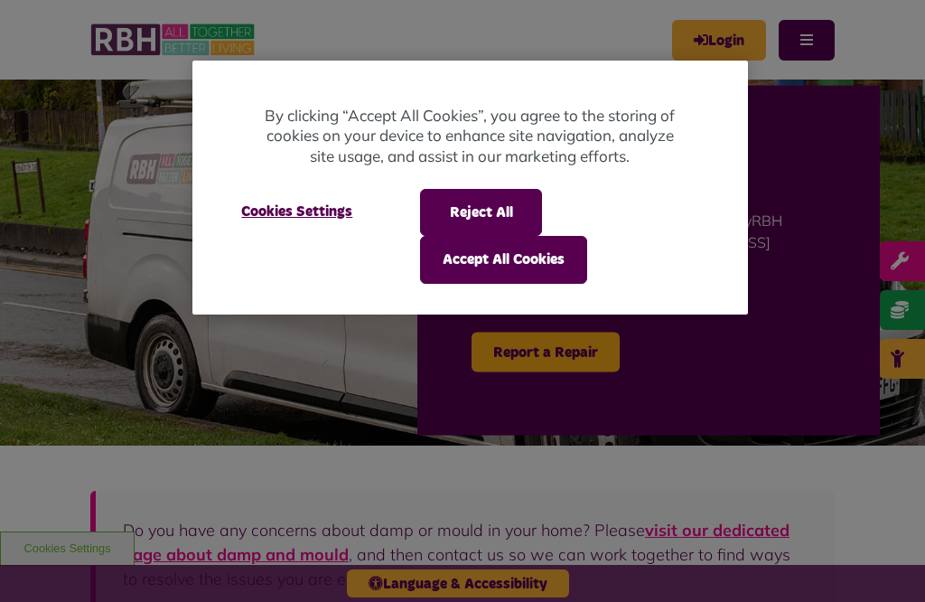
click at [481, 263] on button "Accept All Cookies" at bounding box center [503, 259] width 167 height 47
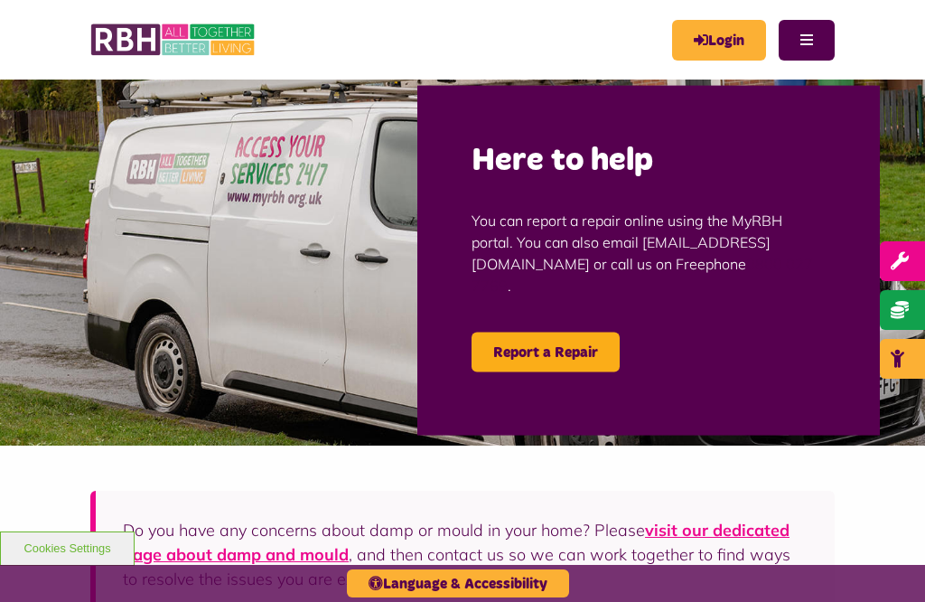
click at [712, 27] on link "Login" at bounding box center [719, 40] width 94 height 41
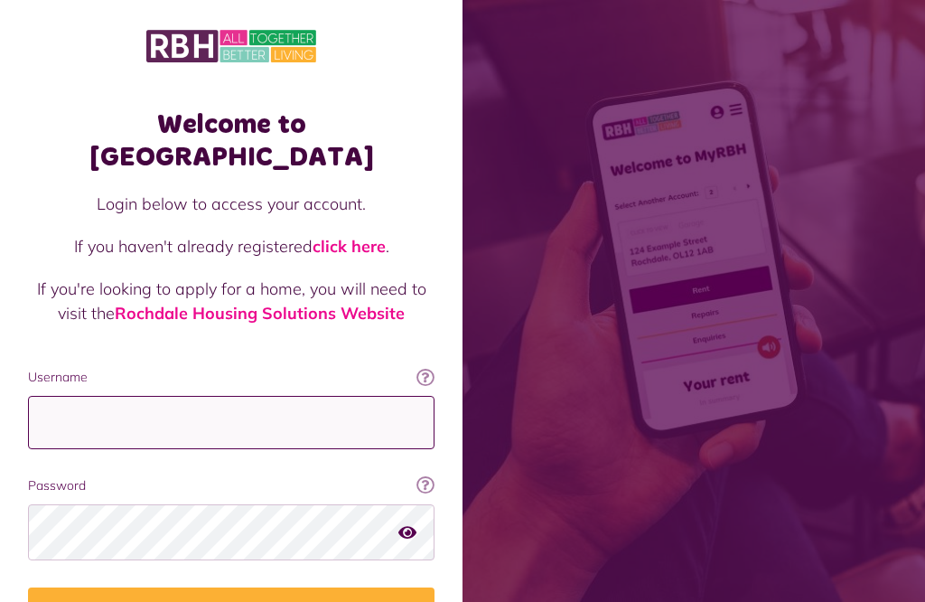
click at [46, 396] on input "Username" at bounding box center [231, 422] width 407 height 53
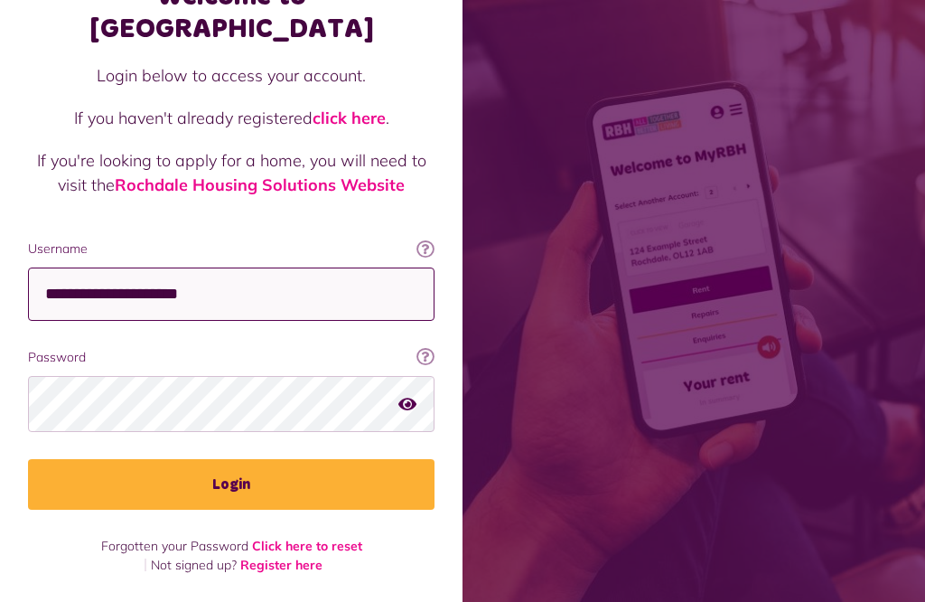
scroll to position [365, 0]
type input "**********"
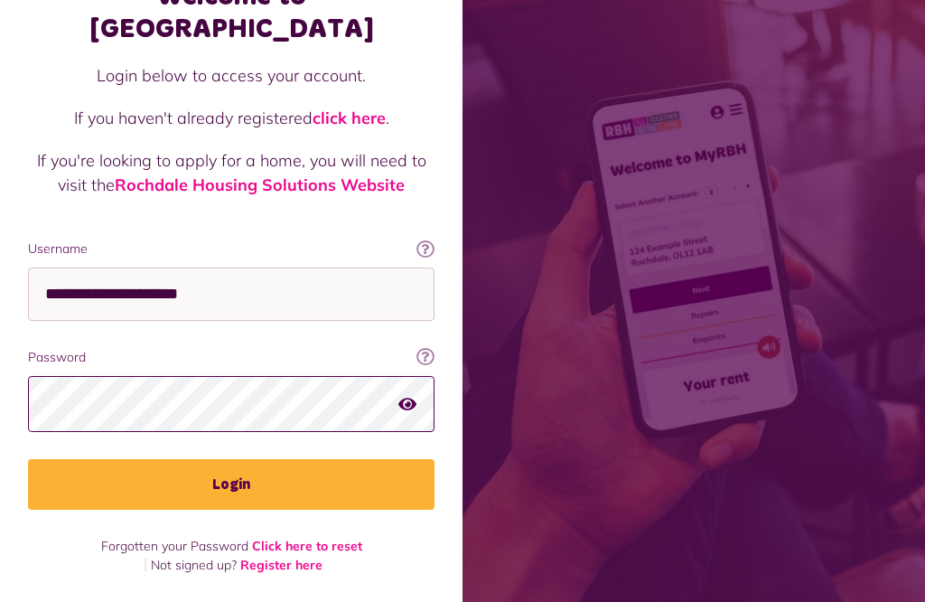
scroll to position [382, 0]
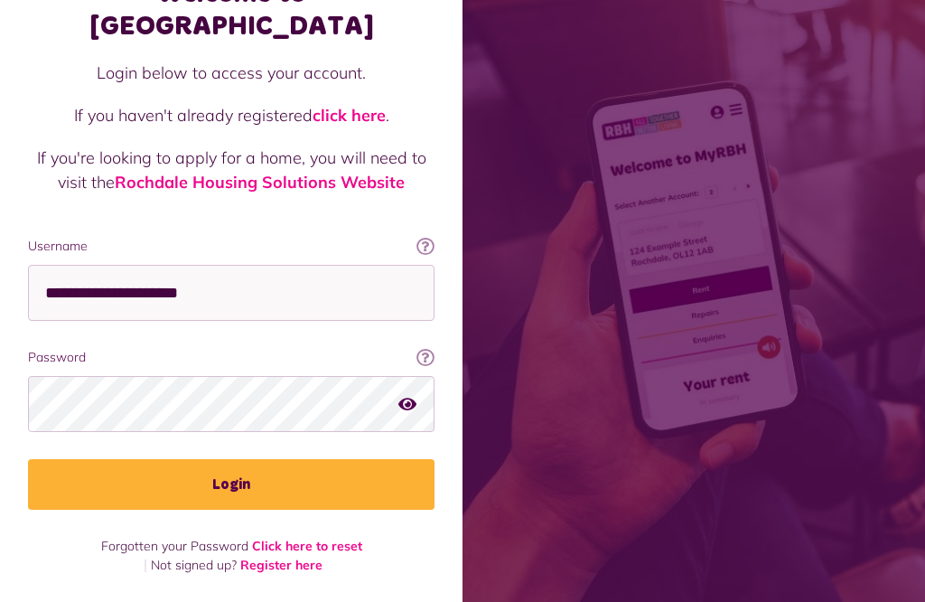
click at [258, 459] on button "Login" at bounding box center [231, 484] width 407 height 51
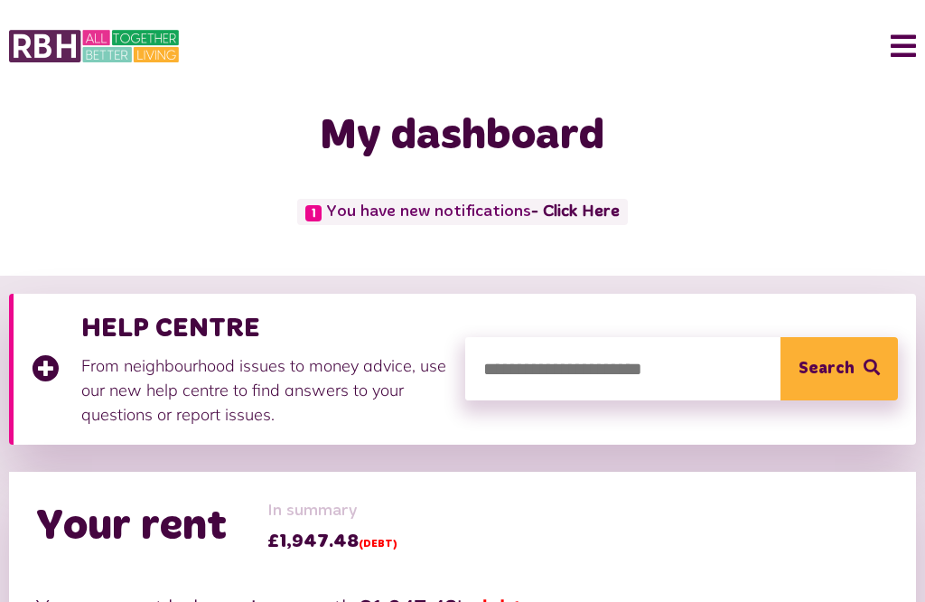
click at [912, 46] on button "Menu" at bounding box center [896, 46] width 39 height 56
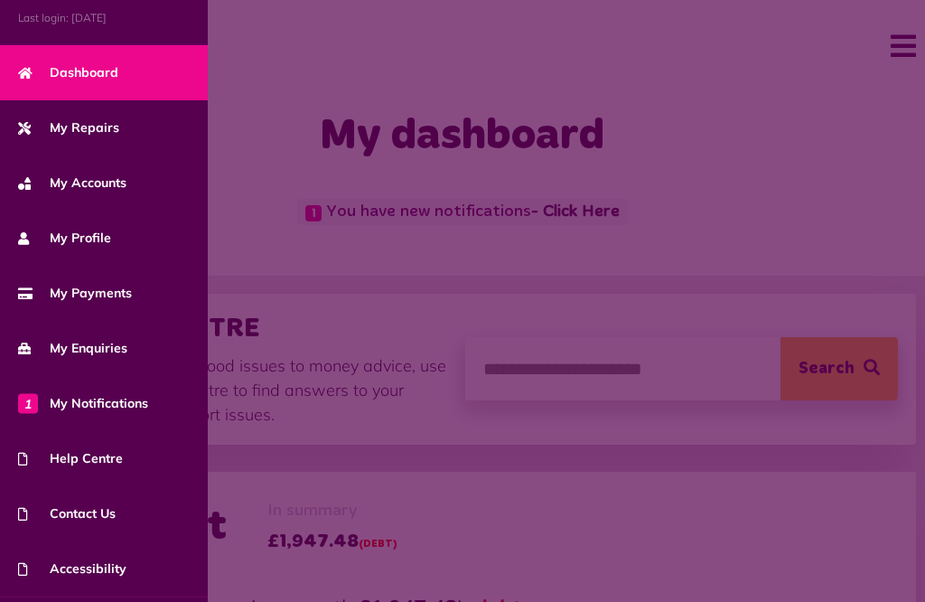
scroll to position [112, 0]
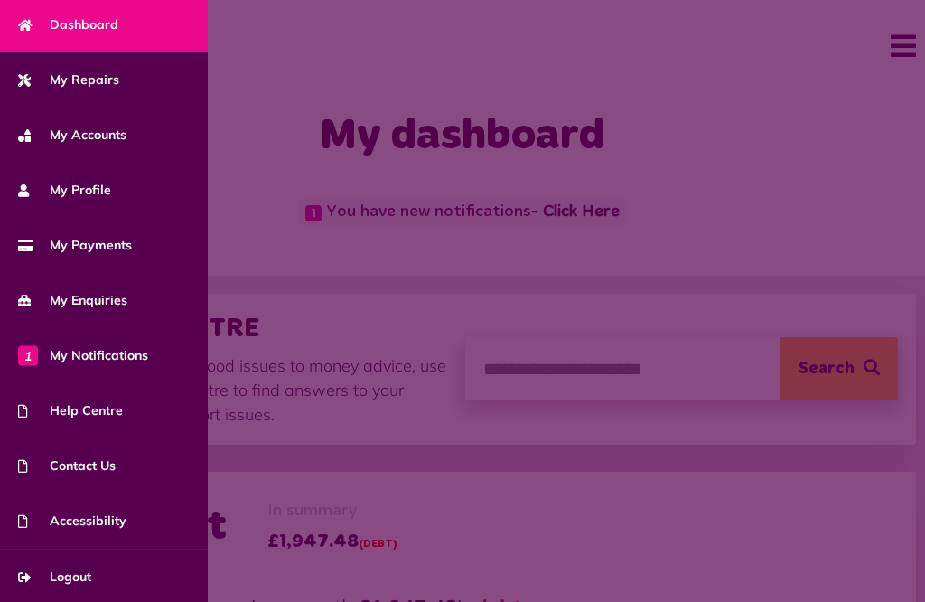
click at [96, 582] on link "Logout" at bounding box center [104, 576] width 208 height 55
